Goal: Information Seeking & Learning: Learn about a topic

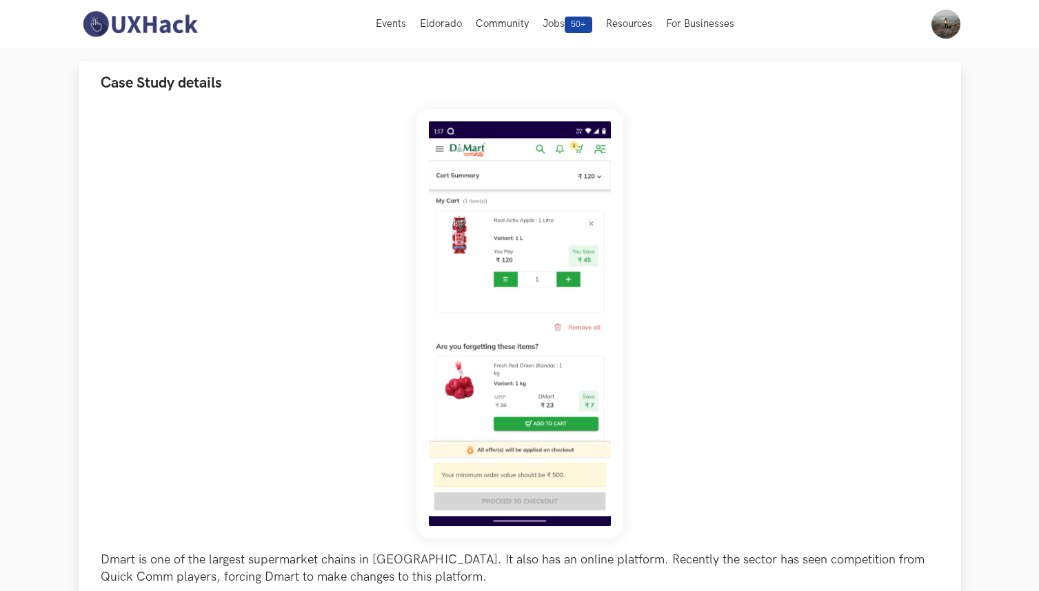
scroll to position [98, 0]
click at [523, 257] on img at bounding box center [520, 325] width 207 height 430
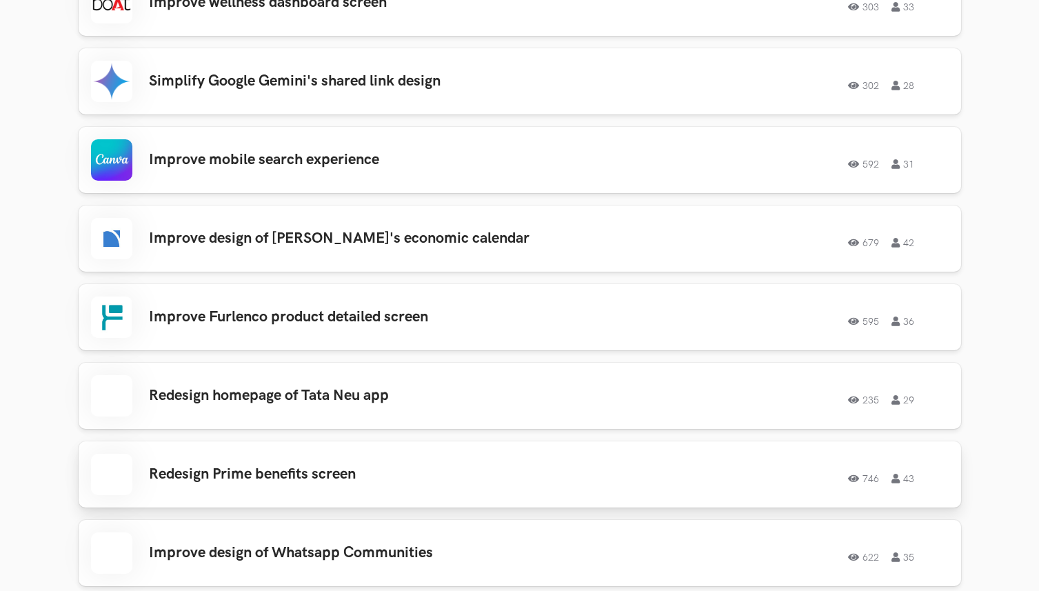
scroll to position [1832, 0]
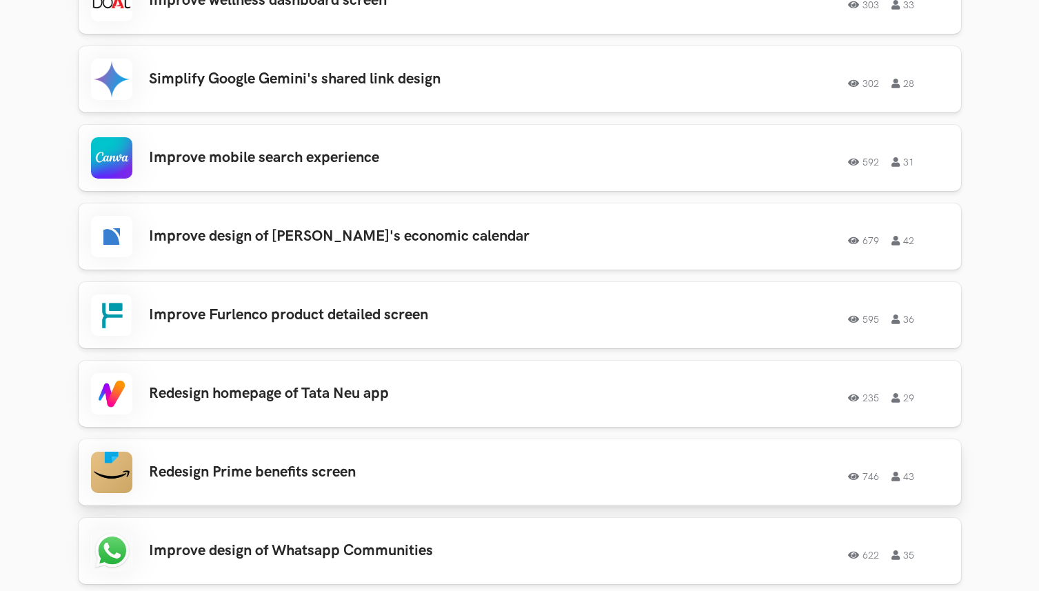
click at [260, 472] on h3 "Redesign Prime benefits screen" at bounding box center [345, 472] width 392 height 18
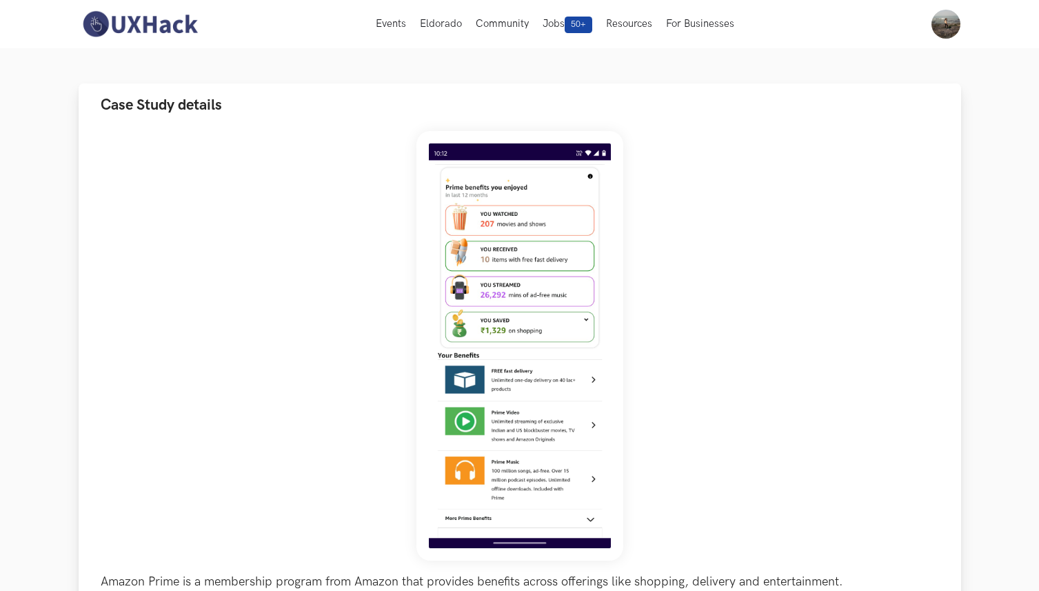
scroll to position [83, 0]
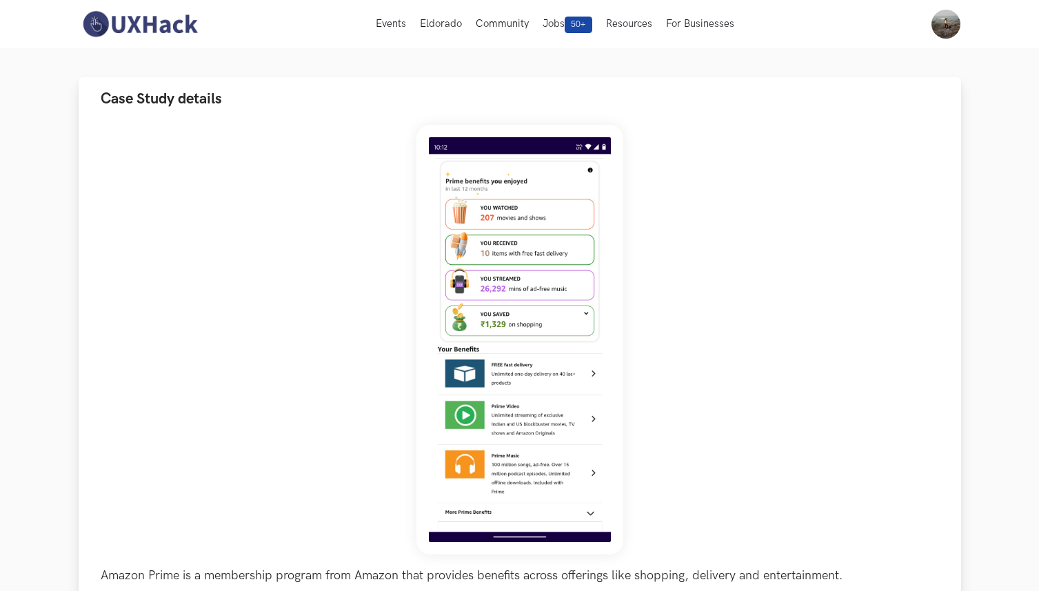
click at [498, 514] on img at bounding box center [520, 340] width 207 height 430
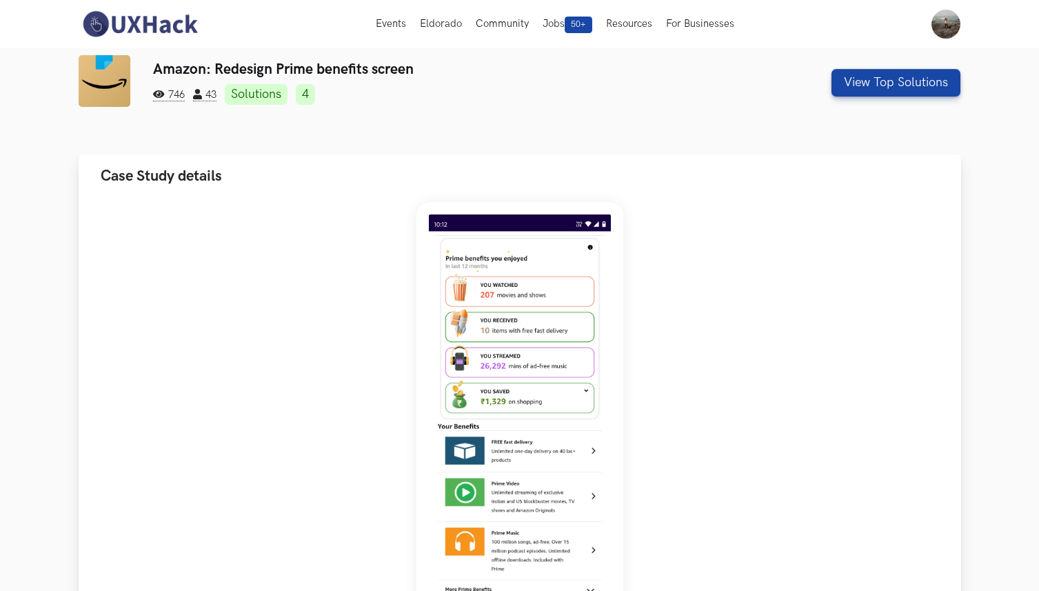
scroll to position [0, 0]
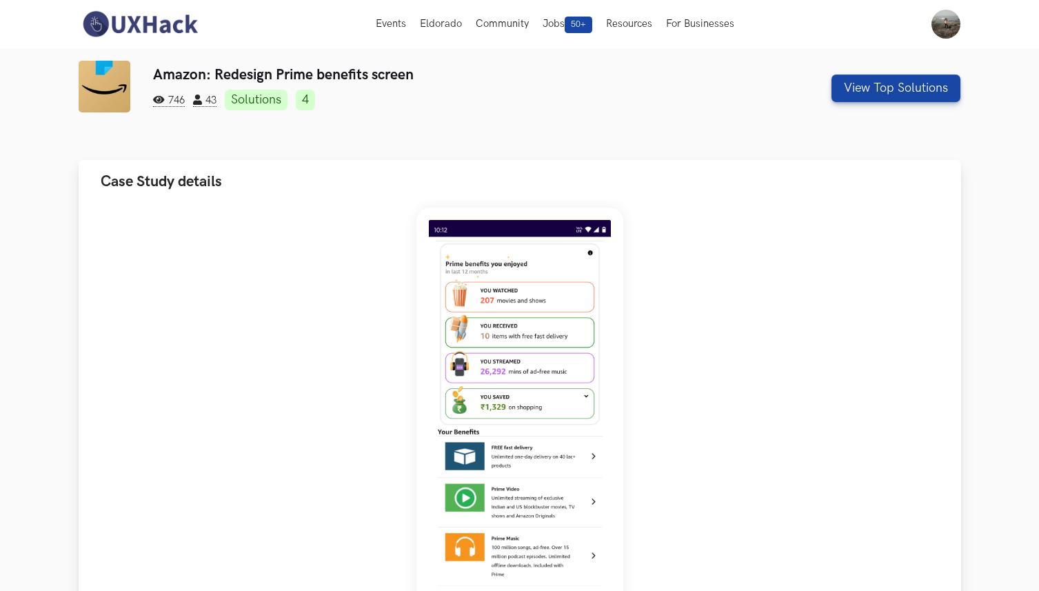
click at [452, 461] on img at bounding box center [520, 423] width 207 height 430
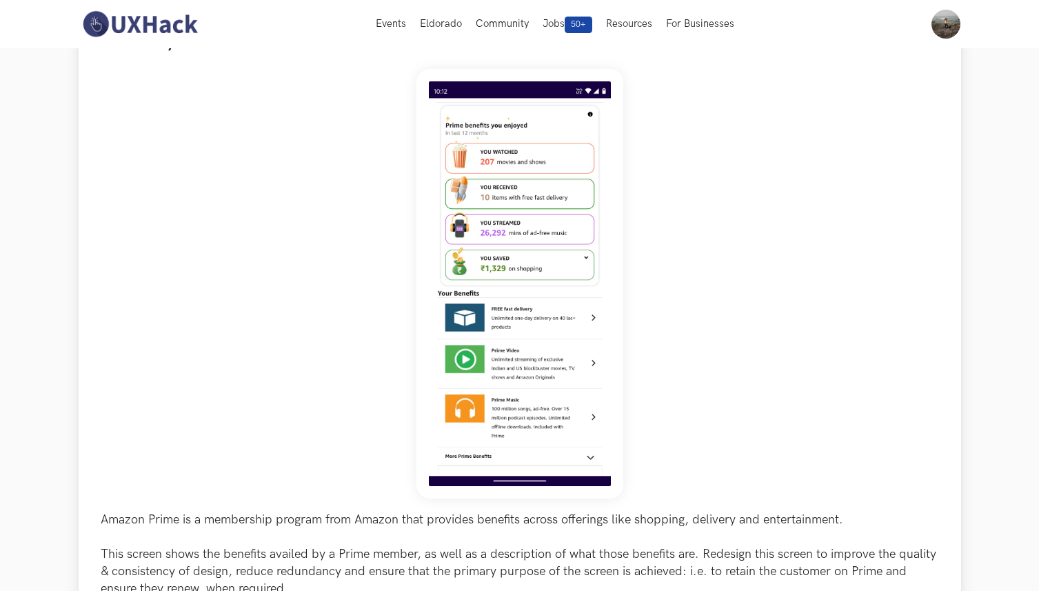
scroll to position [140, 0]
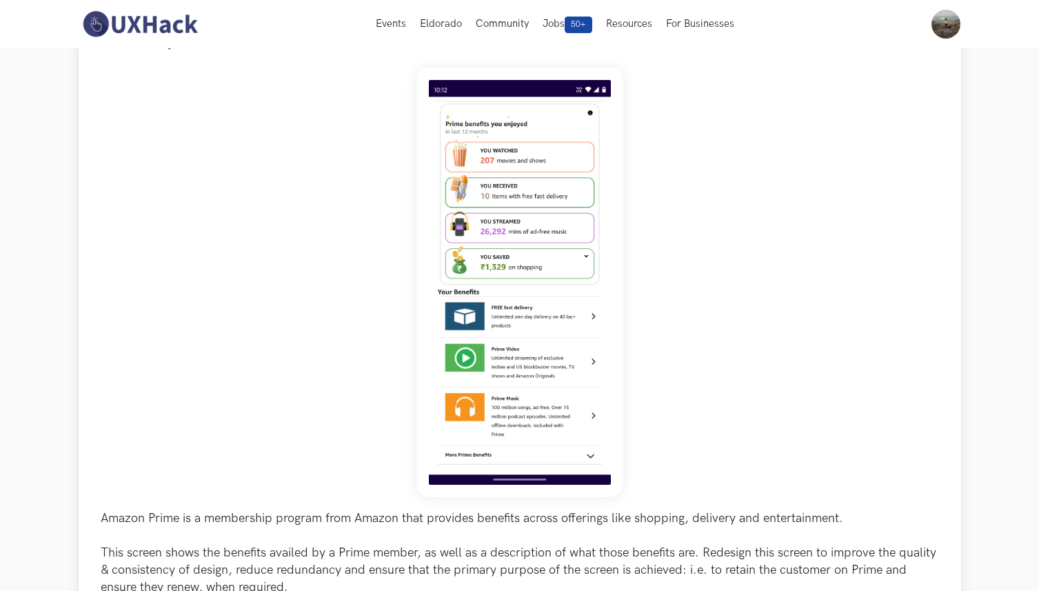
click at [479, 417] on img at bounding box center [520, 283] width 207 height 430
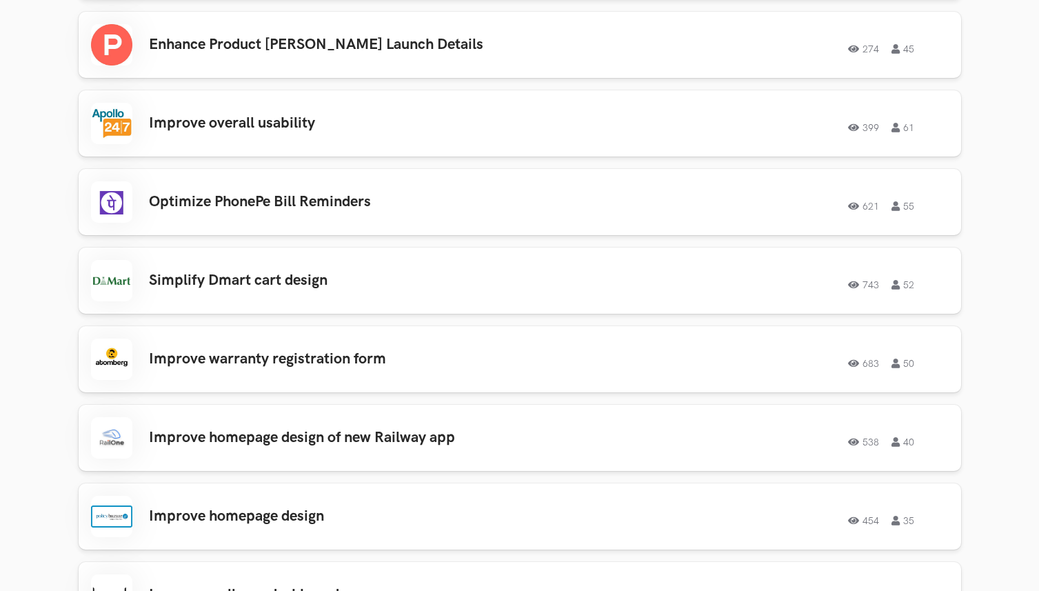
scroll to position [1238, 0]
